Goal: Task Accomplishment & Management: Use online tool/utility

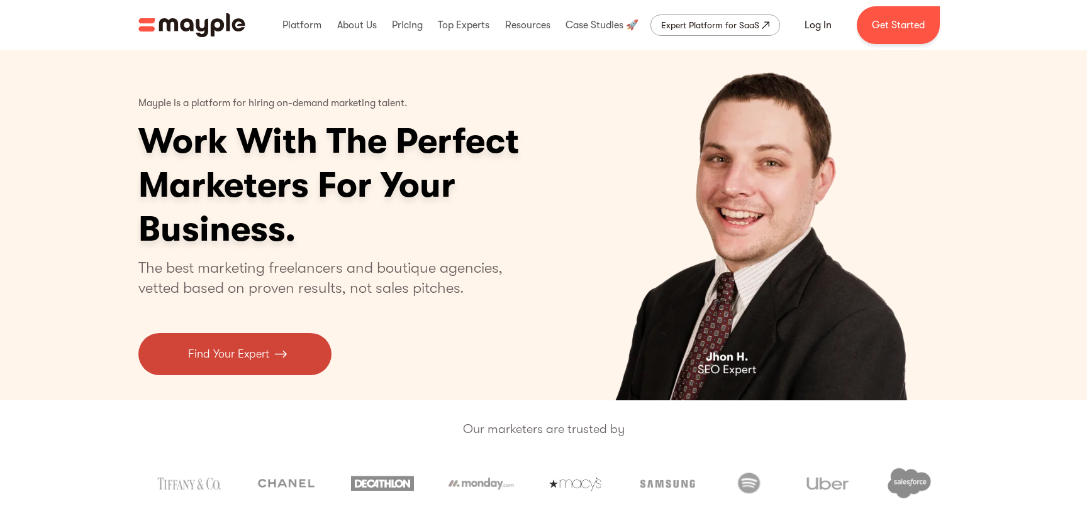
click at [286, 363] on link "Find Your Expert" at bounding box center [234, 354] width 193 height 42
click at [216, 353] on p "Find Your Expert" at bounding box center [228, 354] width 81 height 17
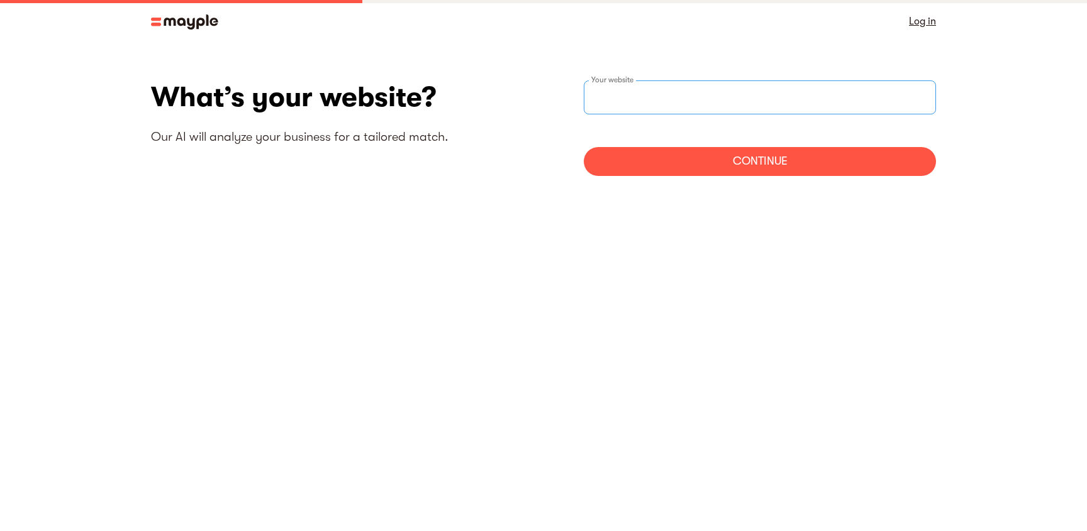
click at [650, 103] on input "websiteStep" at bounding box center [760, 98] width 352 height 34
type input "[URL][DOMAIN_NAME]"
click at [762, 167] on div "Continue" at bounding box center [760, 161] width 352 height 29
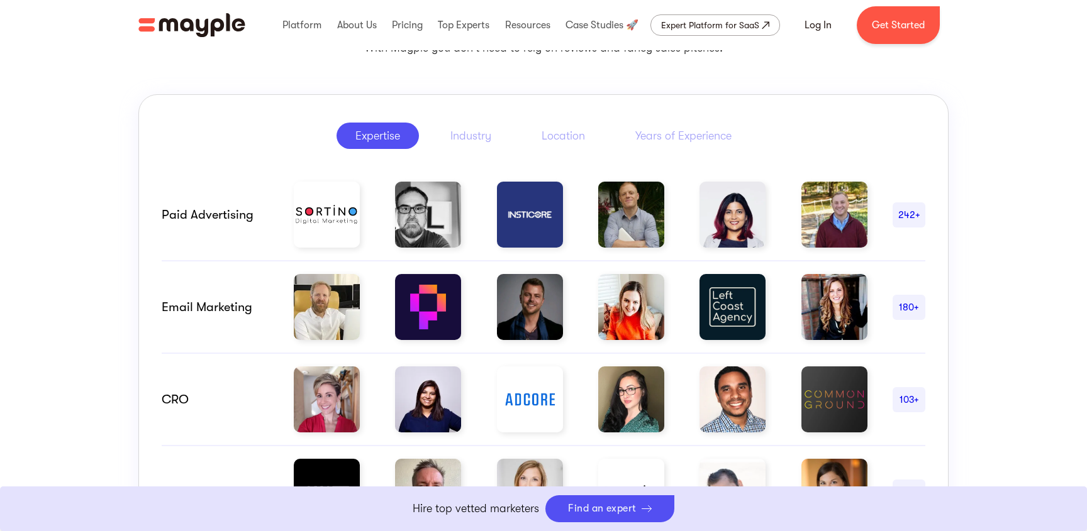
scroll to position [621, 0]
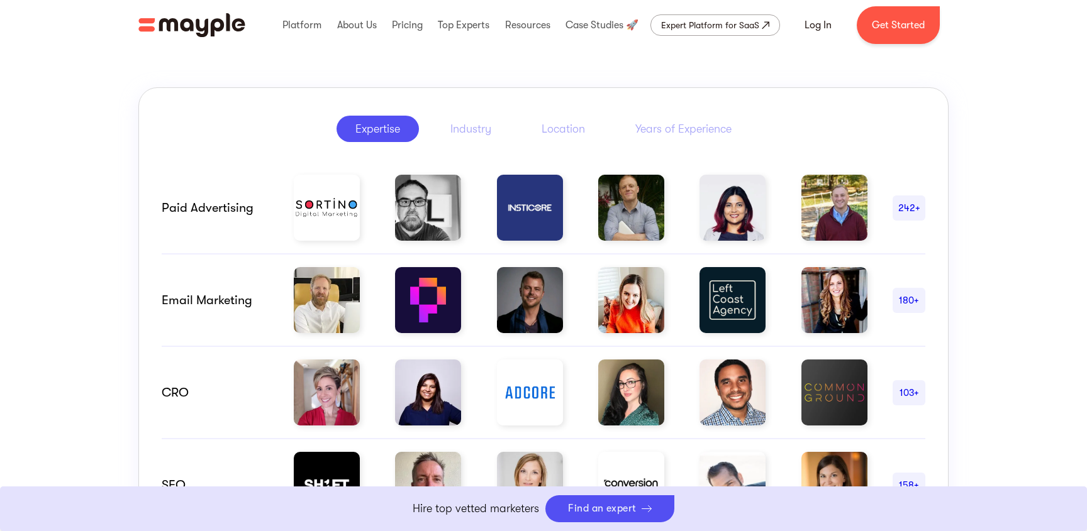
click at [337, 300] on img at bounding box center [327, 300] width 66 height 66
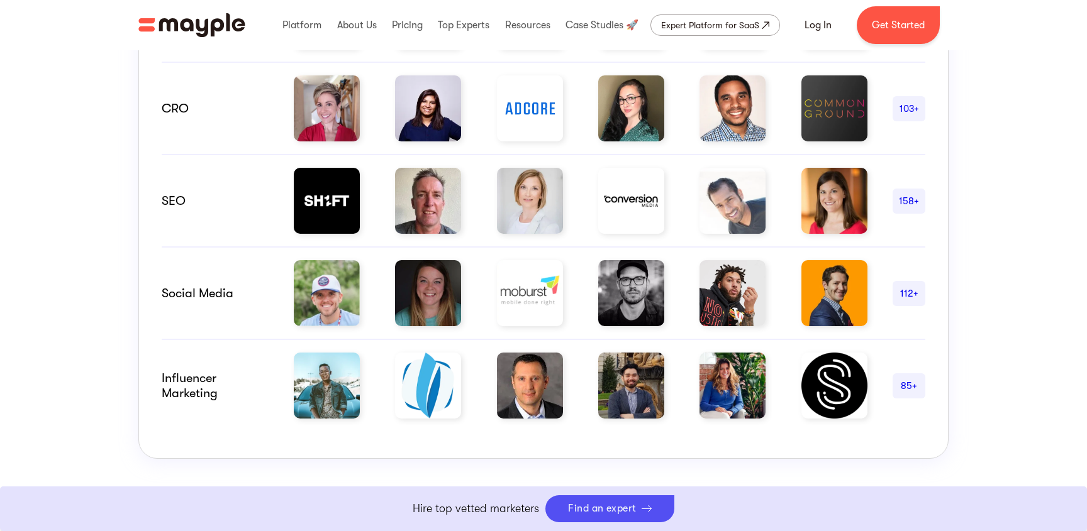
scroll to position [916, 0]
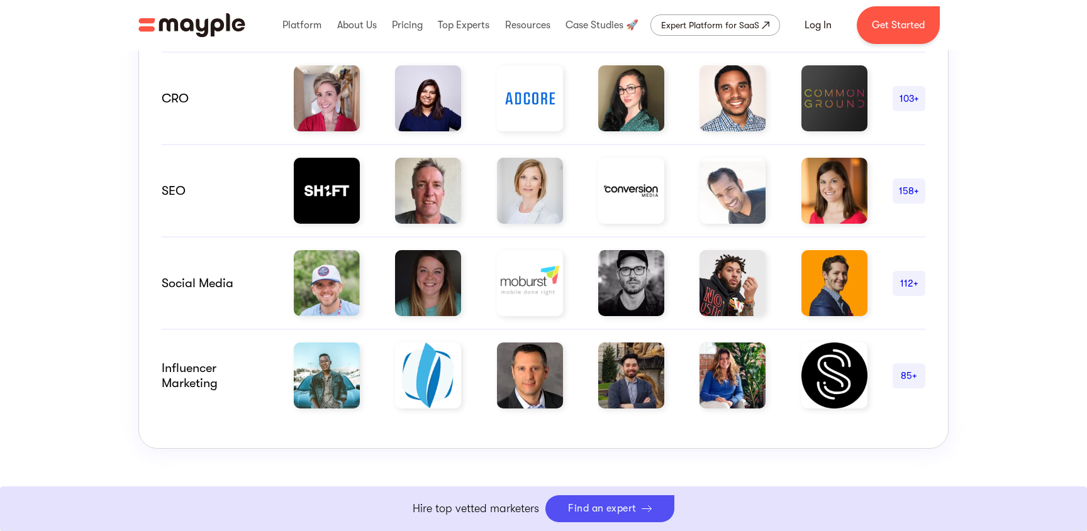
click at [521, 203] on img at bounding box center [530, 191] width 66 height 66
click at [609, 501] on link "Boost Your eCommerce Business Mayple's in your corner to help you make the righ…" at bounding box center [543, 509] width 1087 height 45
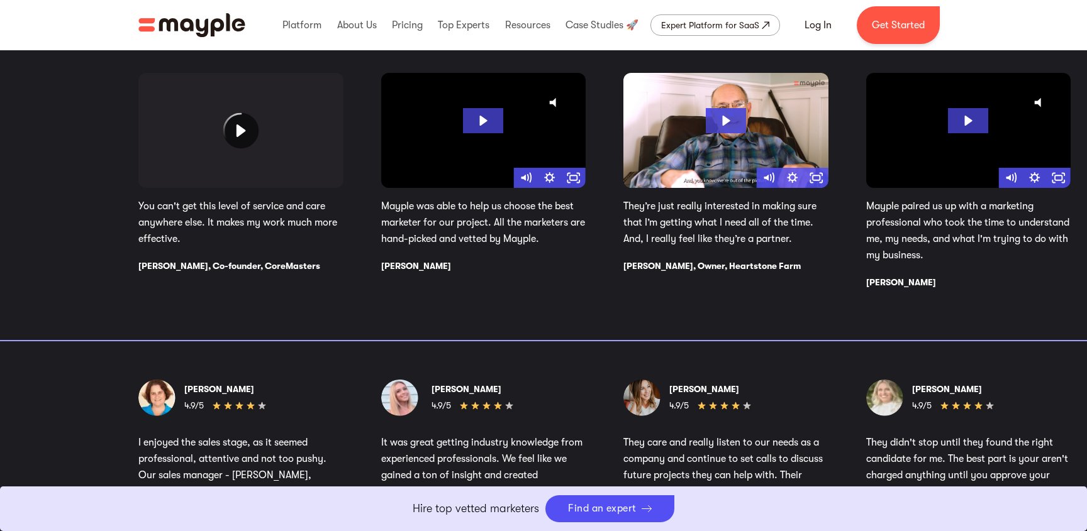
scroll to position [2160, 0]
